Goal: Information Seeking & Learning: Learn about a topic

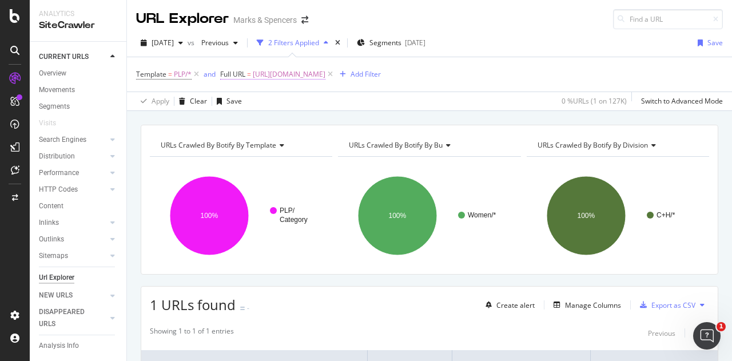
click at [305, 69] on span "[URL][DOMAIN_NAME]" at bounding box center [289, 74] width 73 height 16
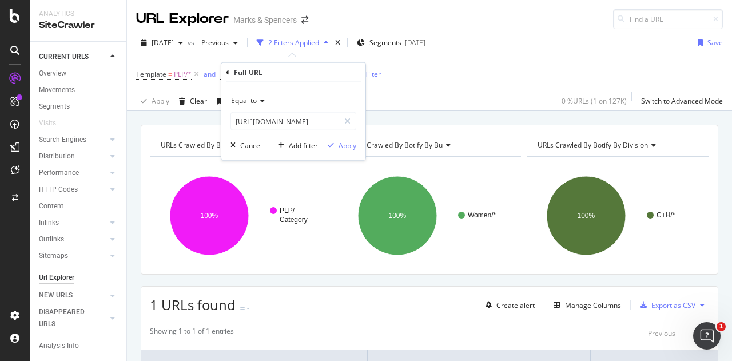
click at [253, 106] on div "Equal to" at bounding box center [293, 100] width 126 height 18
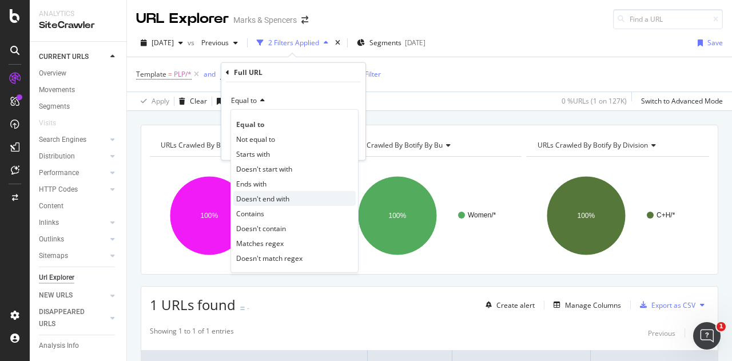
click at [258, 204] on div "Doesn't end with" at bounding box center [294, 198] width 122 height 15
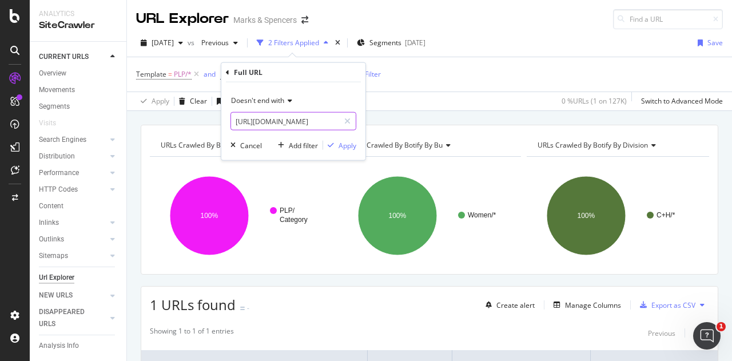
click at [302, 119] on input "[URL][DOMAIN_NAME]" at bounding box center [285, 121] width 108 height 18
click at [265, 97] on span "Doesn't end with" at bounding box center [257, 100] width 53 height 10
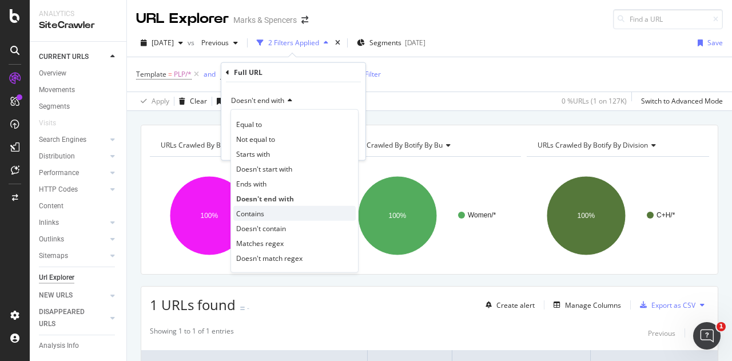
click at [257, 219] on div "Contains" at bounding box center [294, 213] width 122 height 15
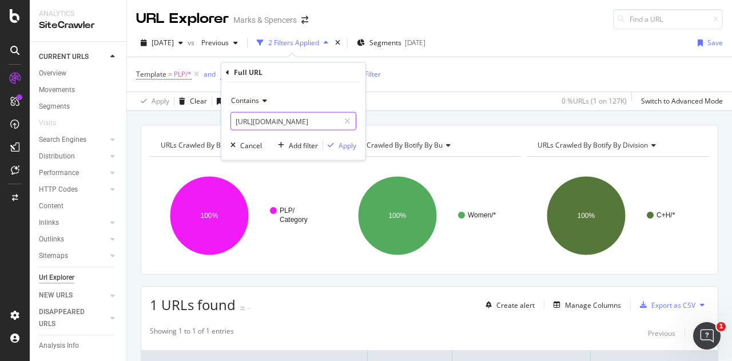
click at [278, 121] on input "[URL][DOMAIN_NAME]" at bounding box center [285, 121] width 108 height 18
type input "."
type input "/party"
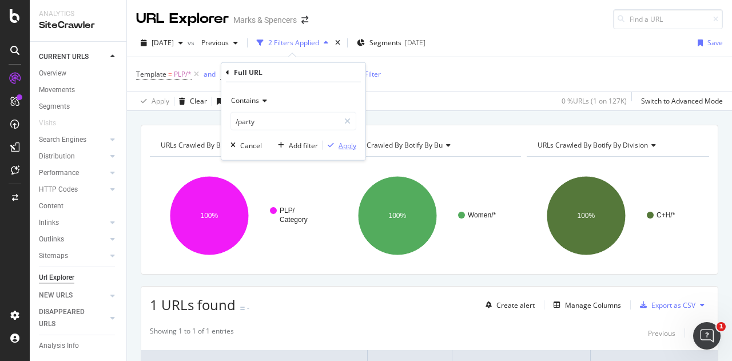
click at [350, 142] on div "Apply" at bounding box center [347, 145] width 18 height 10
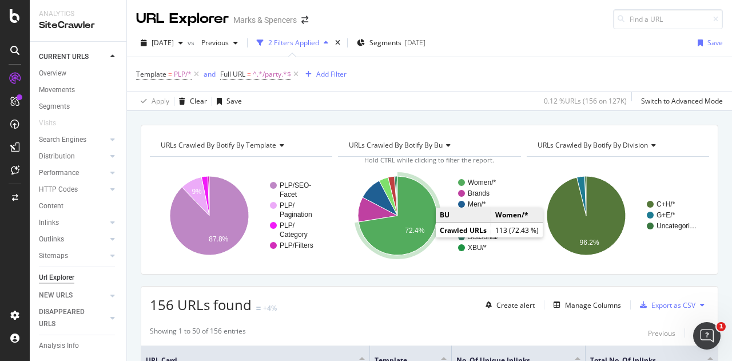
click at [399, 230] on icon "A chart." at bounding box center [397, 215] width 78 height 79
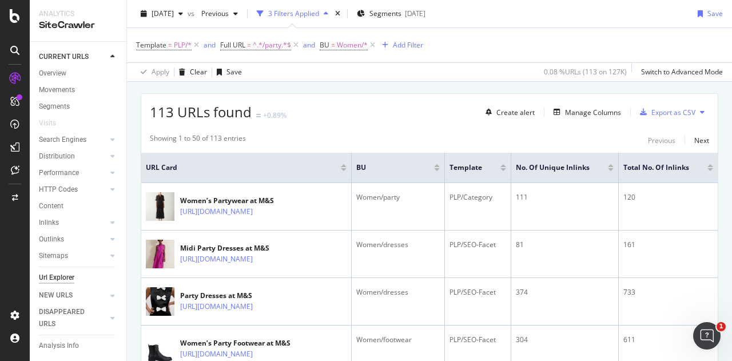
scroll to position [194, 0]
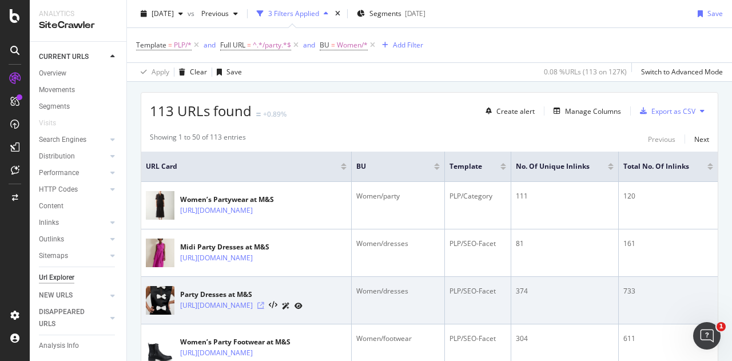
click at [264, 309] on icon at bounding box center [260, 305] width 7 height 7
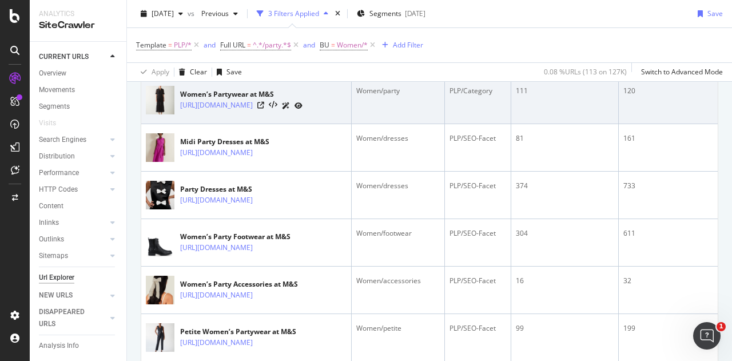
scroll to position [301, 0]
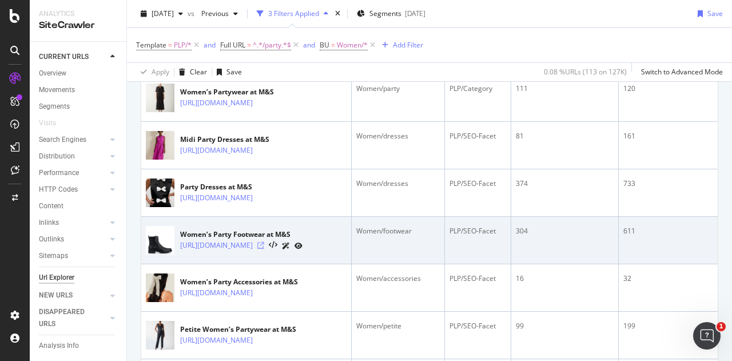
click at [264, 249] on icon at bounding box center [260, 245] width 7 height 7
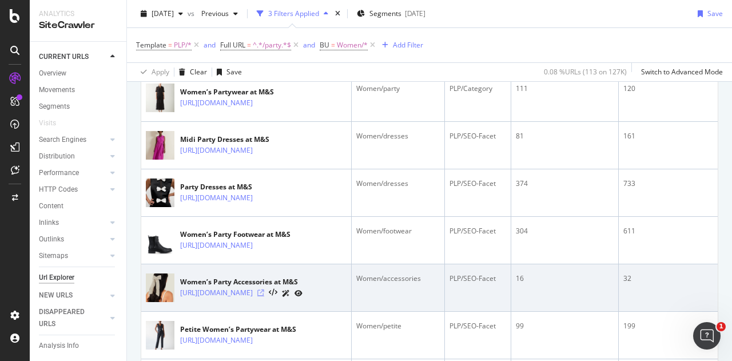
click at [264, 296] on icon at bounding box center [260, 292] width 7 height 7
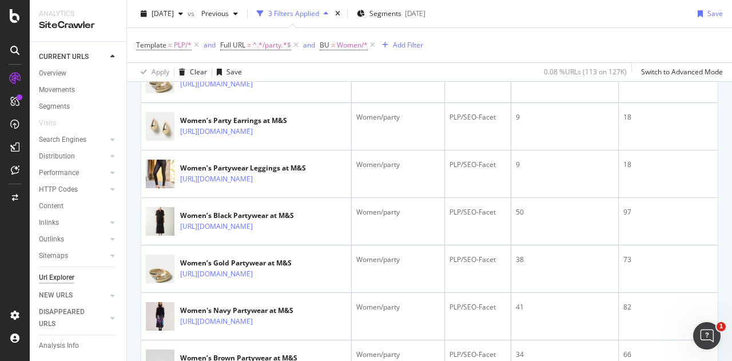
scroll to position [796, 0]
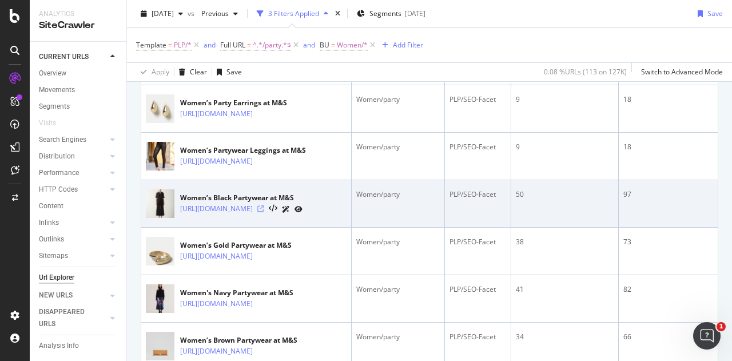
click at [264, 212] on icon at bounding box center [260, 208] width 7 height 7
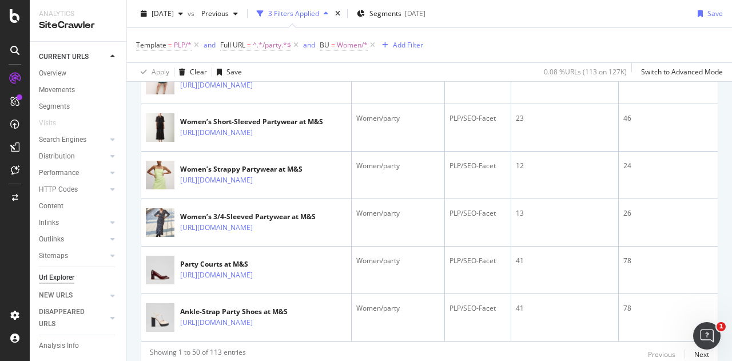
scroll to position [2391, 0]
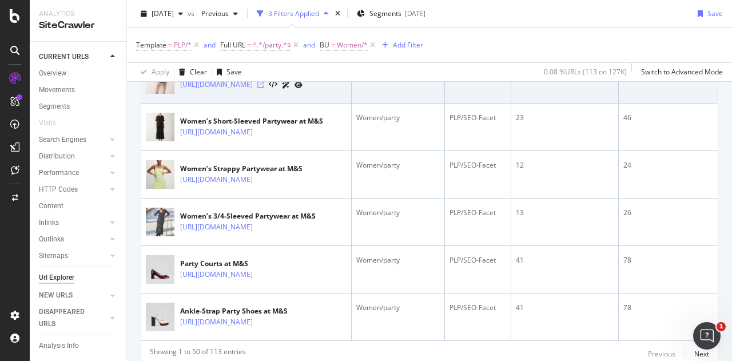
click at [264, 88] on icon at bounding box center [260, 84] width 7 height 7
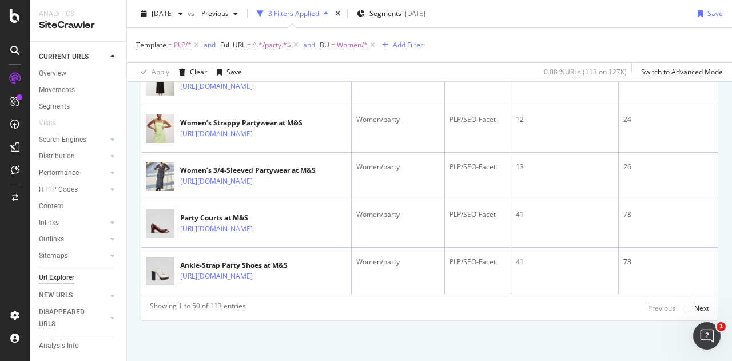
scroll to position [2654, 0]
click at [694, 304] on div "Next" at bounding box center [701, 308] width 15 height 10
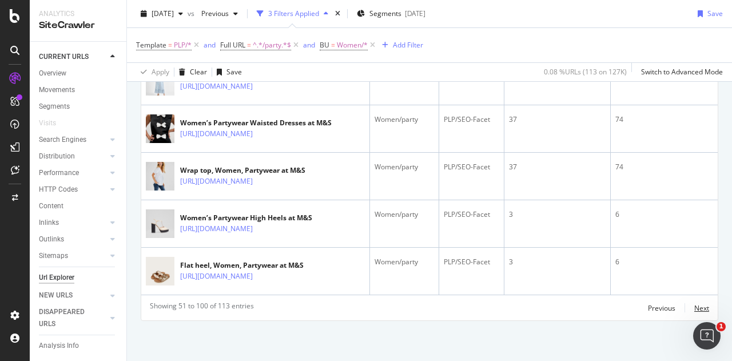
scroll to position [2671, 0]
click at [651, 305] on div "Previous" at bounding box center [661, 308] width 27 height 10
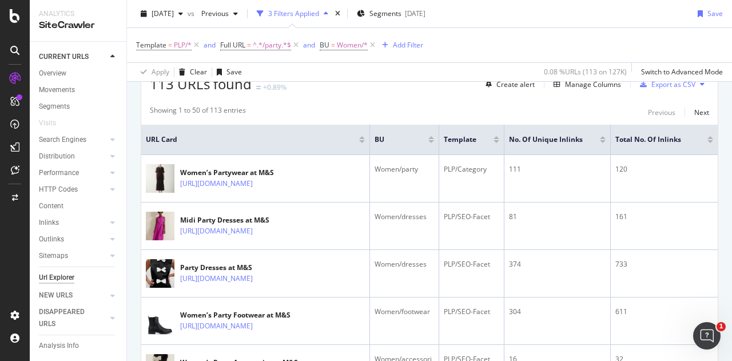
scroll to position [227, 0]
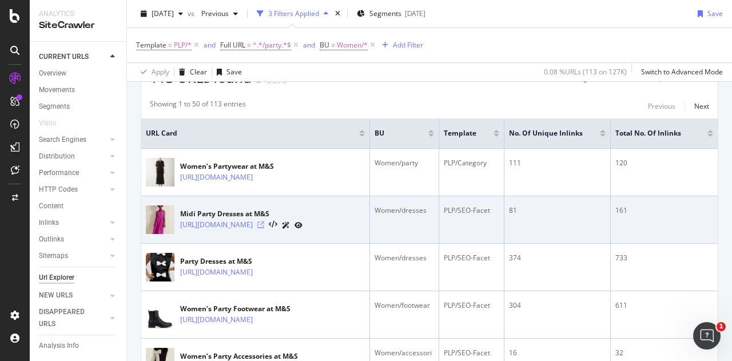
click at [264, 228] on icon at bounding box center [260, 224] width 7 height 7
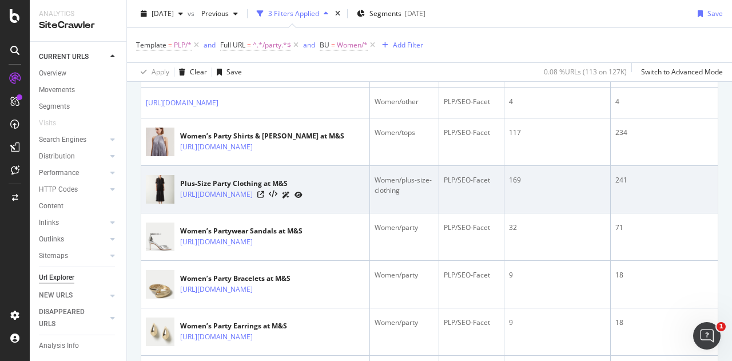
scroll to position [572, 0]
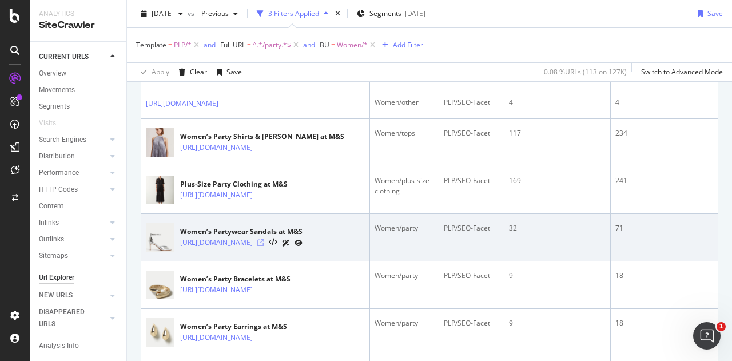
click at [264, 246] on icon at bounding box center [260, 242] width 7 height 7
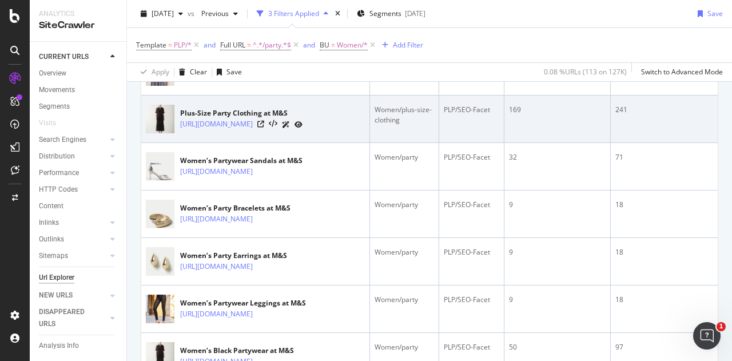
scroll to position [644, 0]
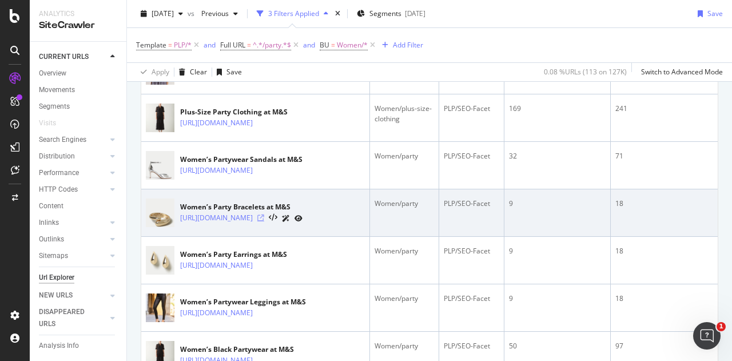
click at [264, 221] on icon at bounding box center [260, 217] width 7 height 7
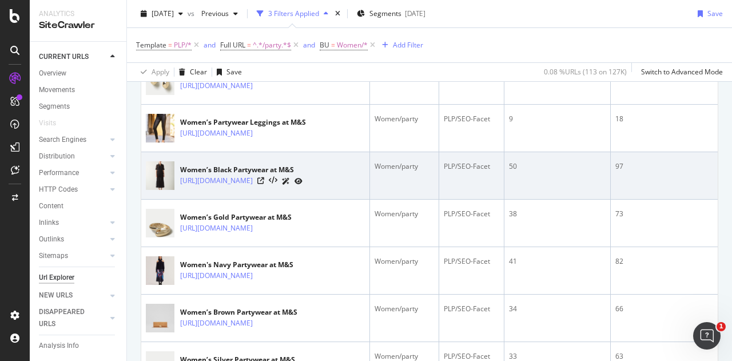
scroll to position [825, 0]
click at [264, 183] on icon at bounding box center [260, 179] width 7 height 7
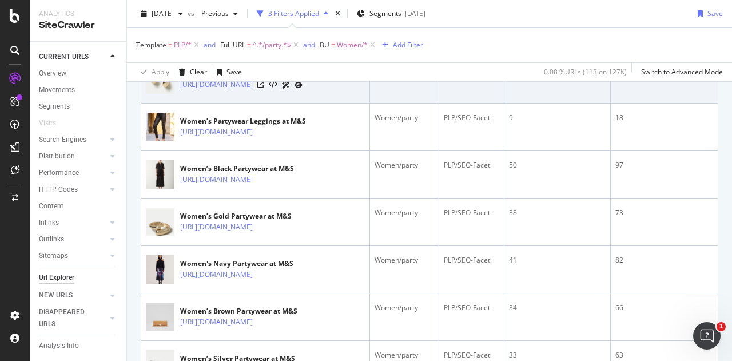
click at [298, 79] on div "Women’s Party Earrings at M&S" at bounding box center [241, 74] width 122 height 10
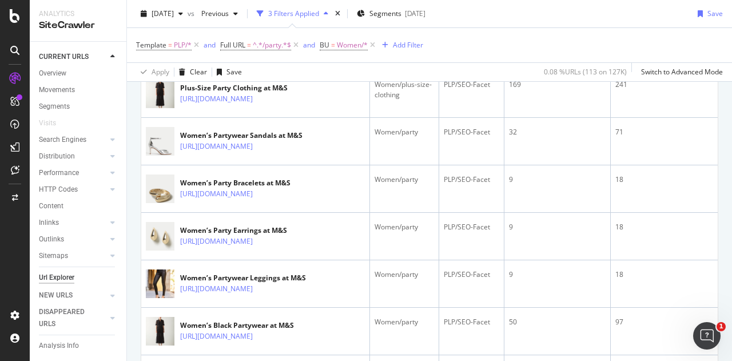
scroll to position [657, 0]
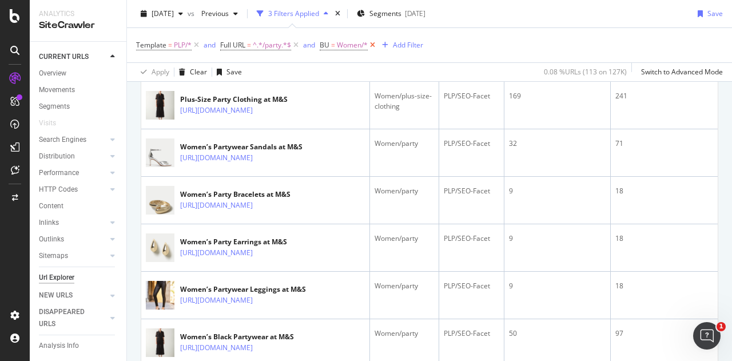
click at [372, 43] on icon at bounding box center [373, 44] width 10 height 11
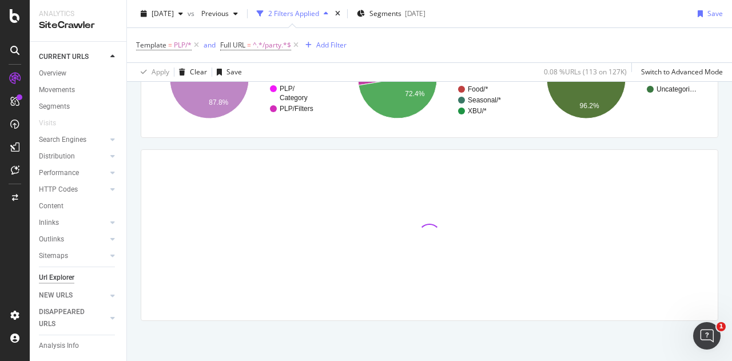
scroll to position [135, 0]
click at [266, 46] on span "^.*/party.*$" at bounding box center [272, 45] width 38 height 16
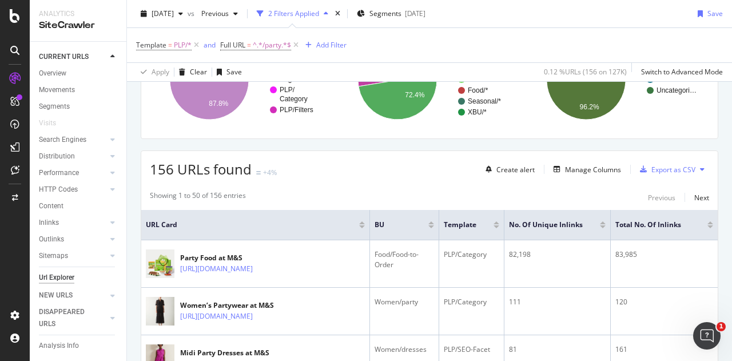
scroll to position [657, 0]
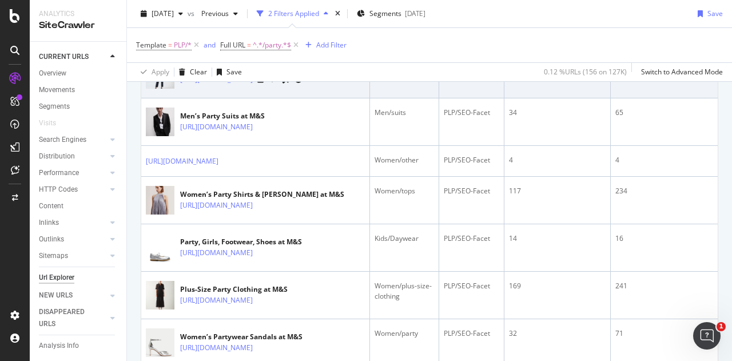
click at [258, 74] on div "Petite Women’s Partywear at M&S" at bounding box center [241, 68] width 122 height 10
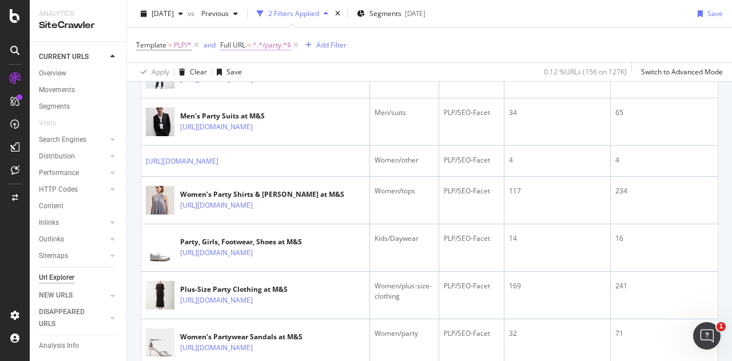
click at [260, 47] on span "^.*/party.*$" at bounding box center [272, 45] width 38 height 16
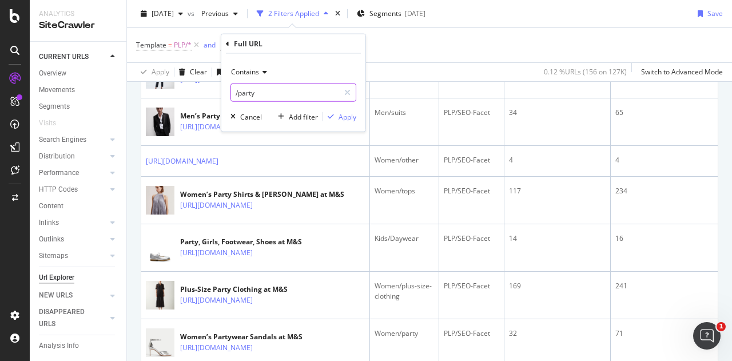
click at [261, 91] on input "/party" at bounding box center [285, 92] width 108 height 18
paste input "anti-ageing"
type input "anti-ageing"
click at [346, 114] on div "Apply" at bounding box center [347, 116] width 18 height 10
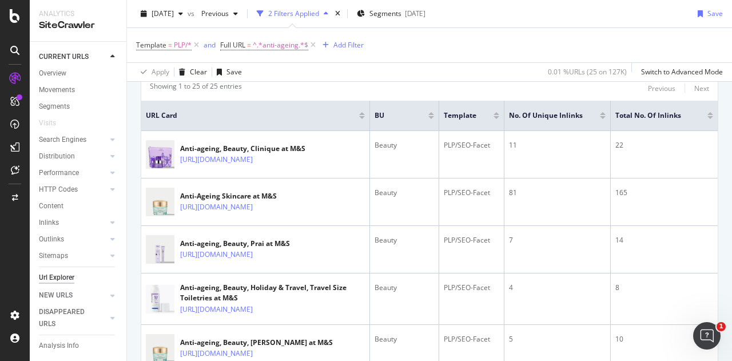
scroll to position [245, 0]
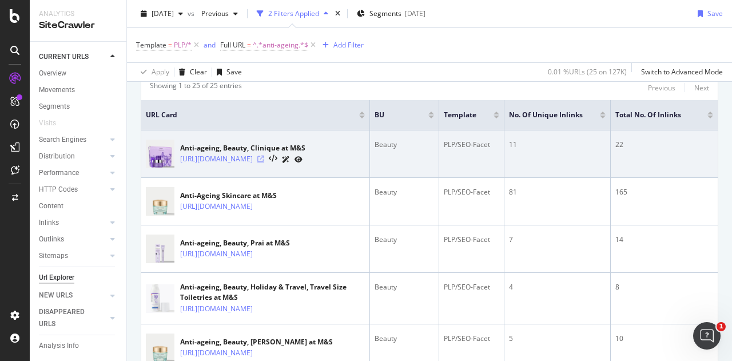
click at [264, 158] on icon at bounding box center [260, 159] width 7 height 7
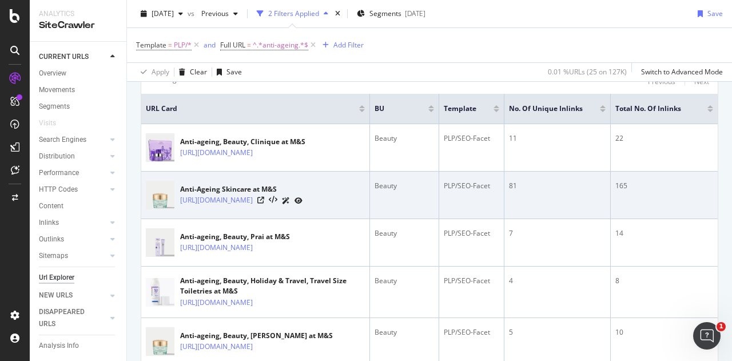
scroll to position [269, 0]
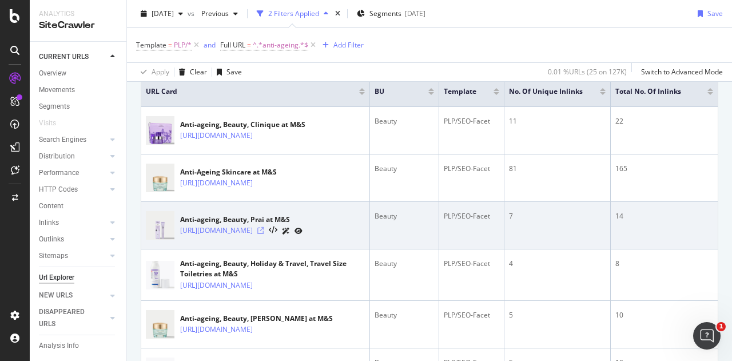
click at [264, 234] on icon at bounding box center [260, 230] width 7 height 7
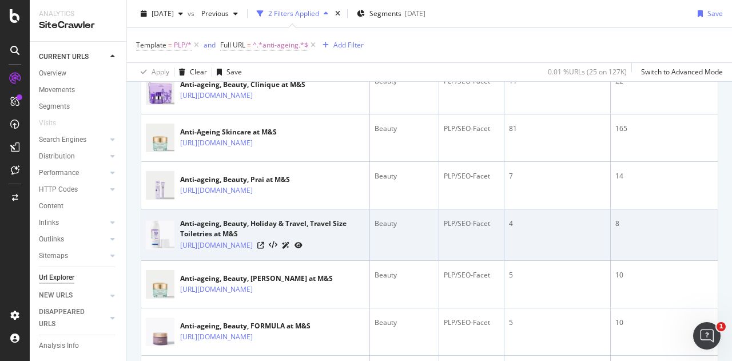
scroll to position [311, 0]
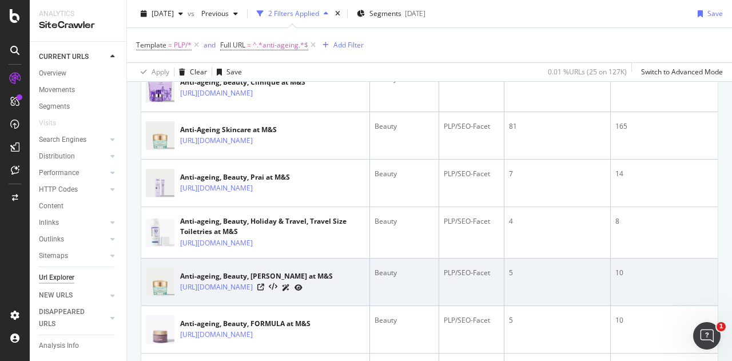
click at [302, 293] on div at bounding box center [279, 287] width 45 height 12
click at [264, 290] on icon at bounding box center [260, 287] width 7 height 7
